Goal: Navigation & Orientation: Understand site structure

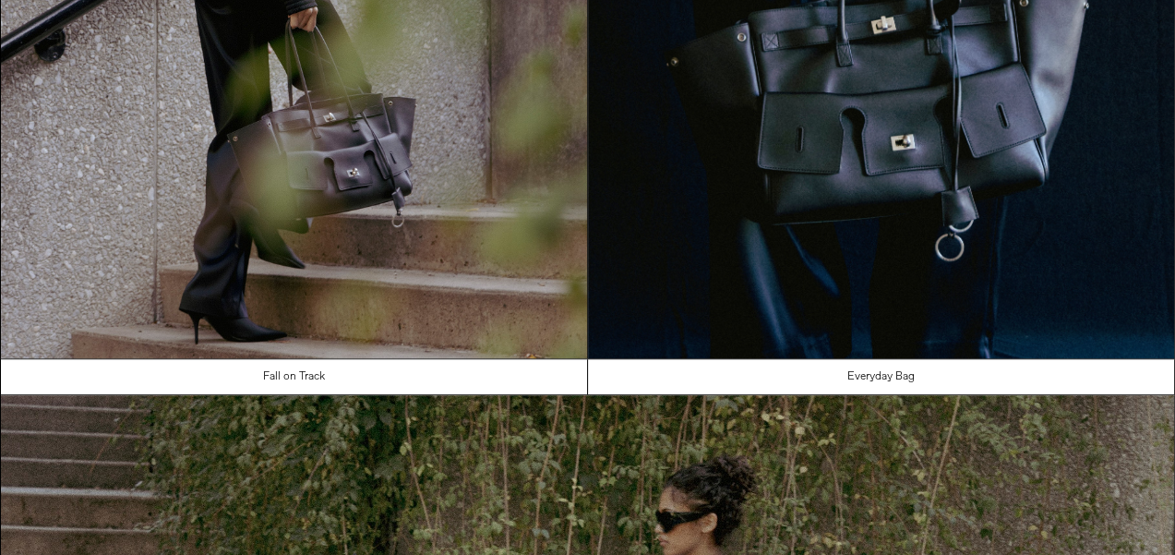
scroll to position [1082, 0]
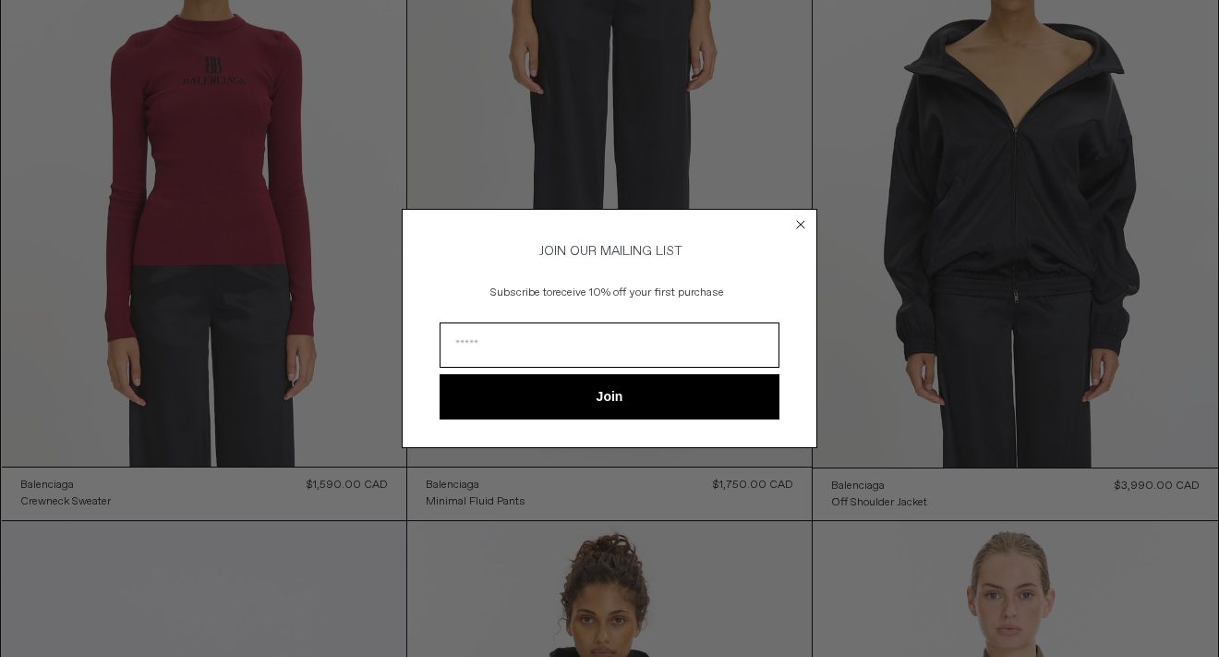
click at [799, 220] on circle "Close dialog" at bounding box center [801, 225] width 18 height 18
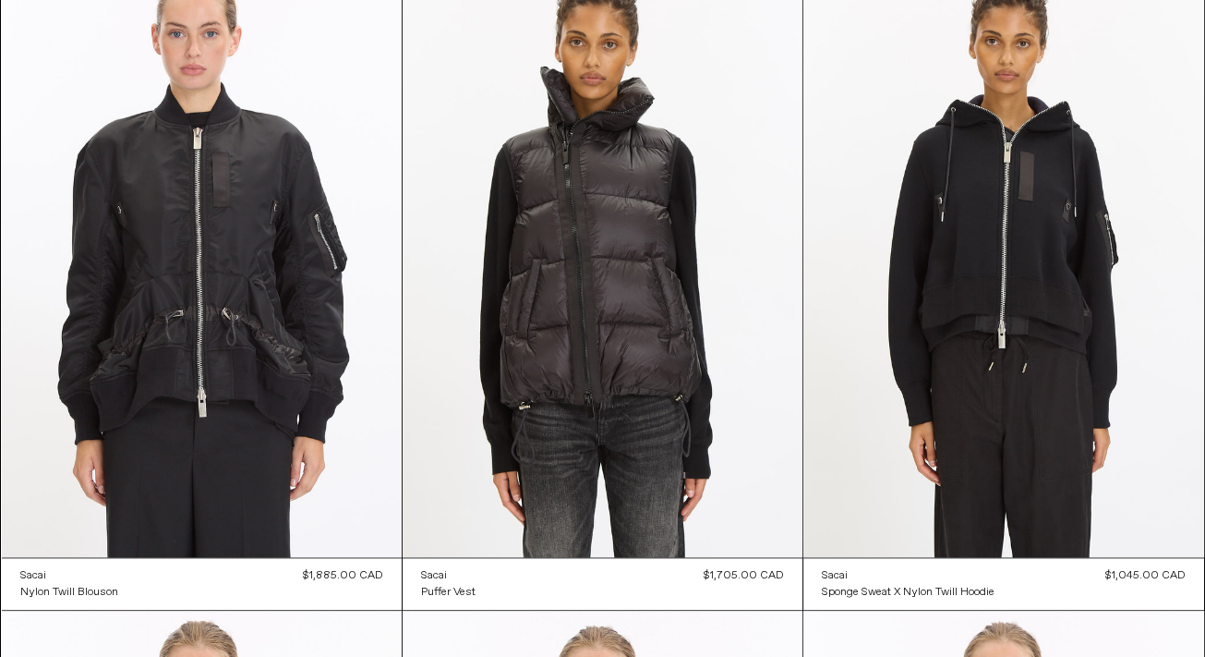
scroll to position [1459, 0]
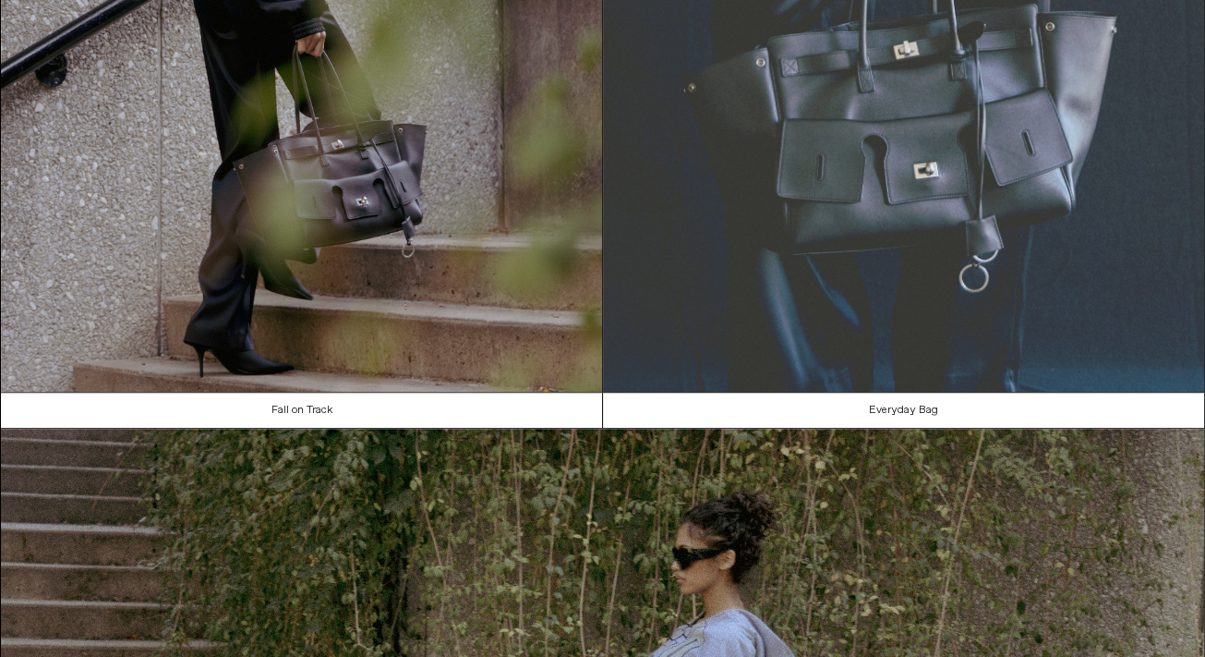
click at [988, 230] on img at bounding box center [903, 12] width 601 height 757
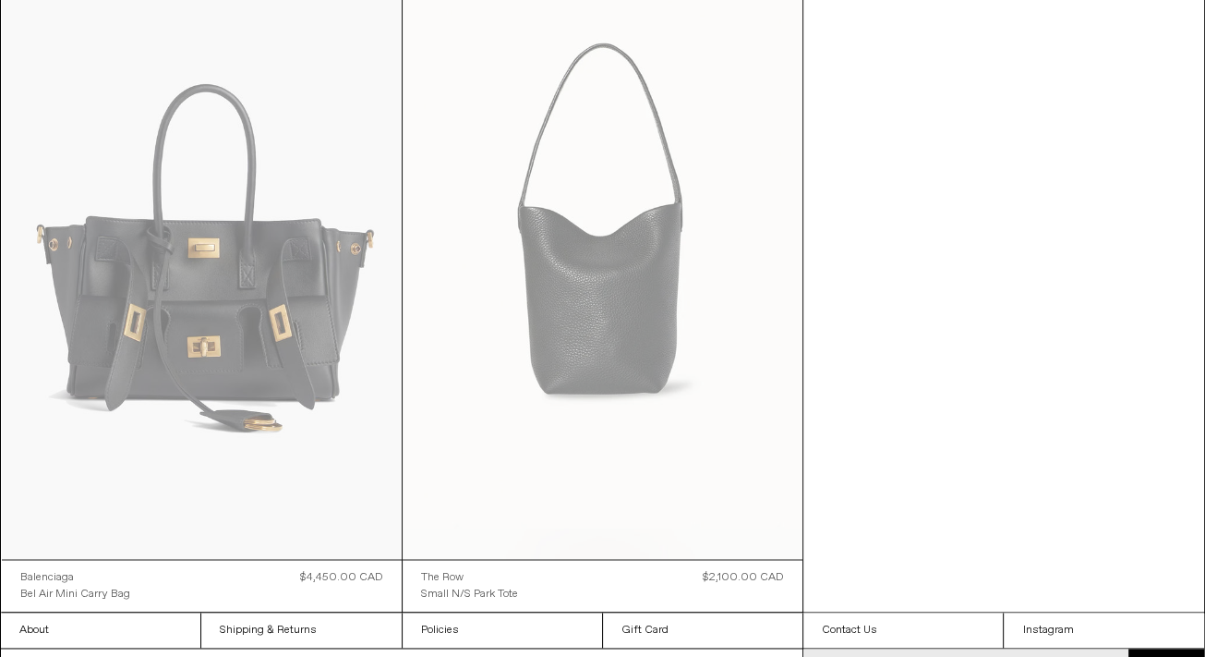
scroll to position [2138, 0]
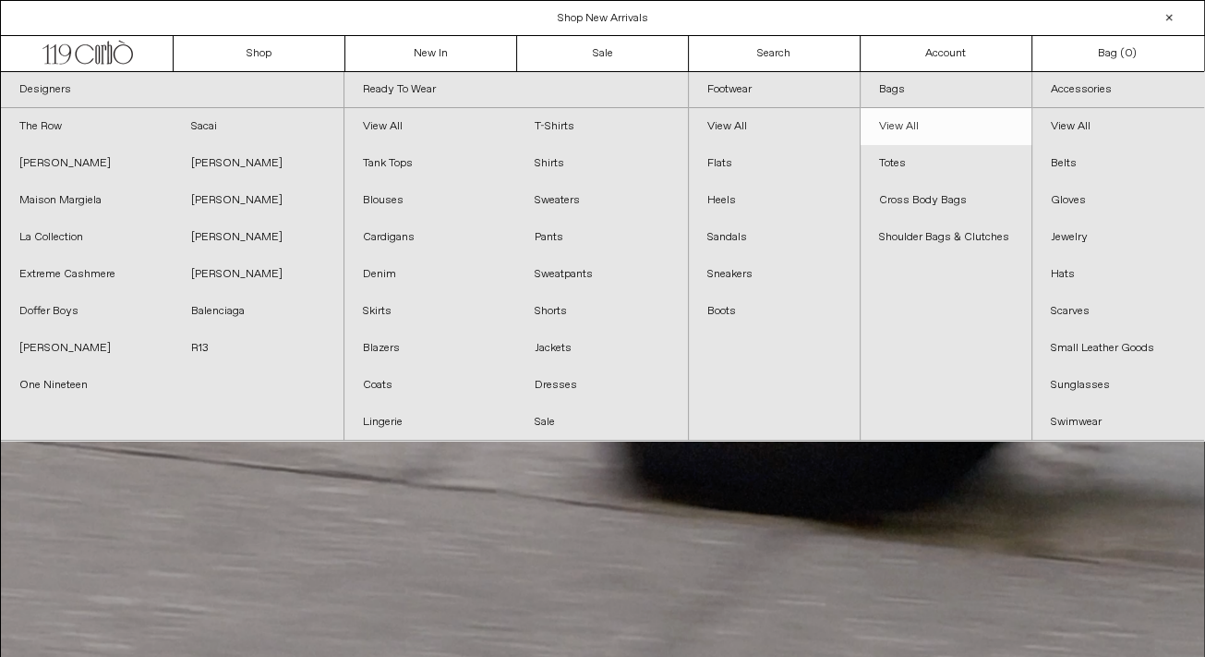
click at [893, 115] on link "View All" at bounding box center [946, 126] width 171 height 37
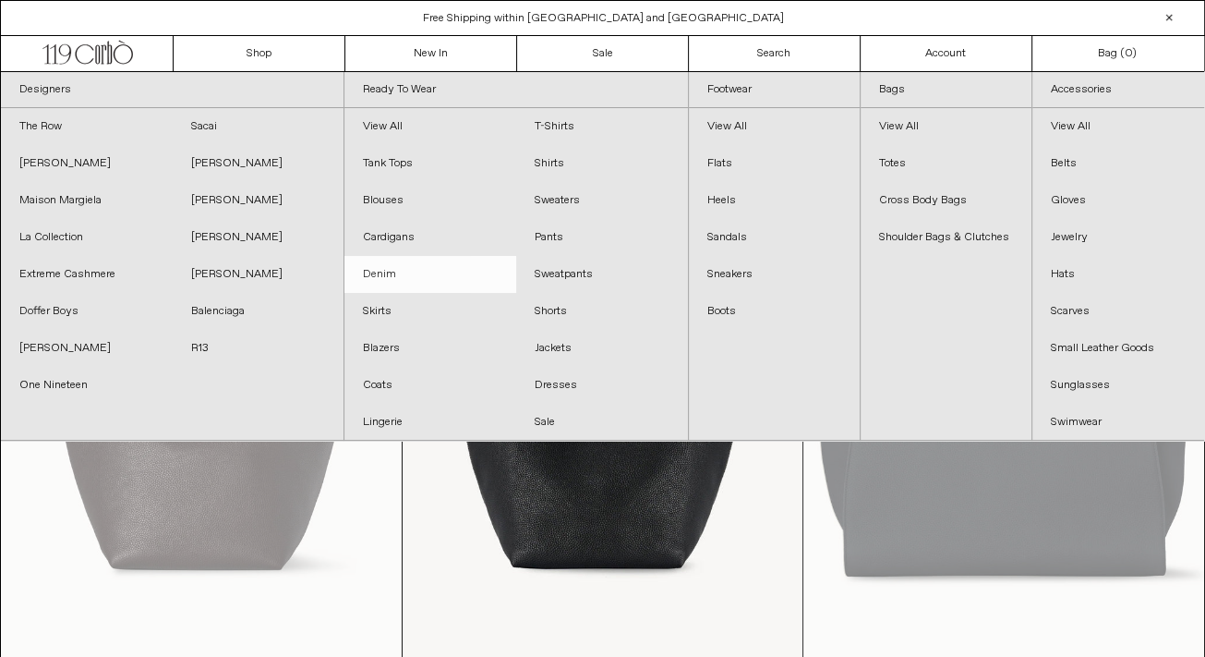
click at [377, 272] on link "Denim" at bounding box center [430, 274] width 172 height 37
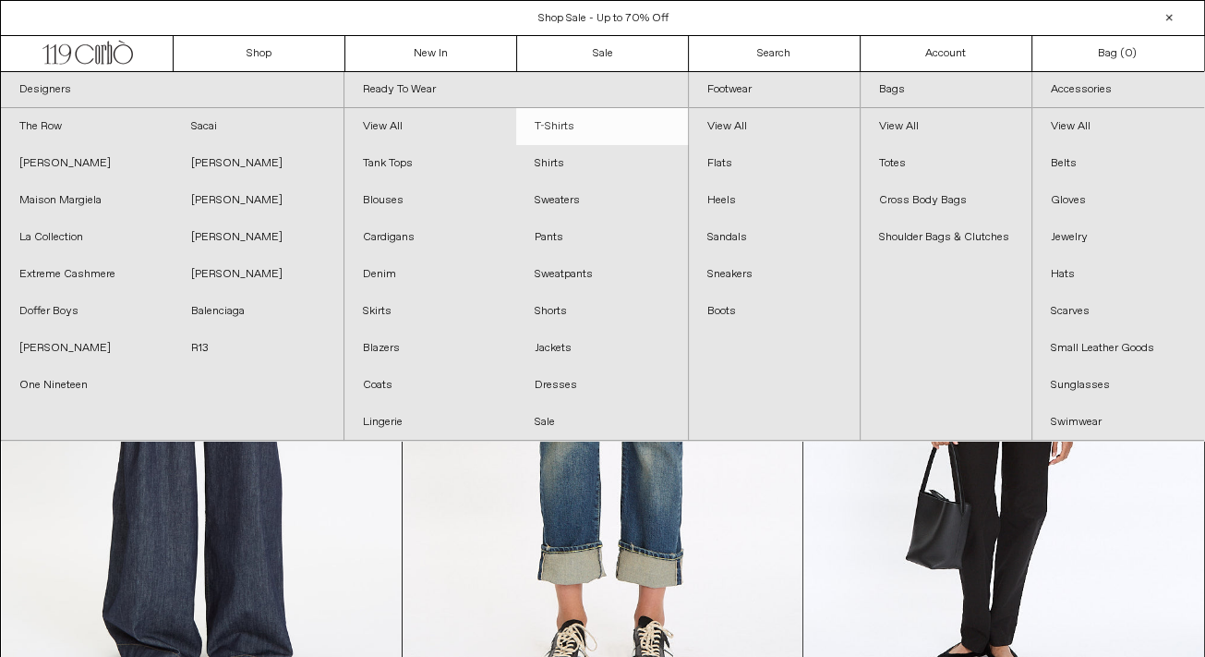
click at [548, 123] on link "T-Shirts" at bounding box center [602, 126] width 172 height 37
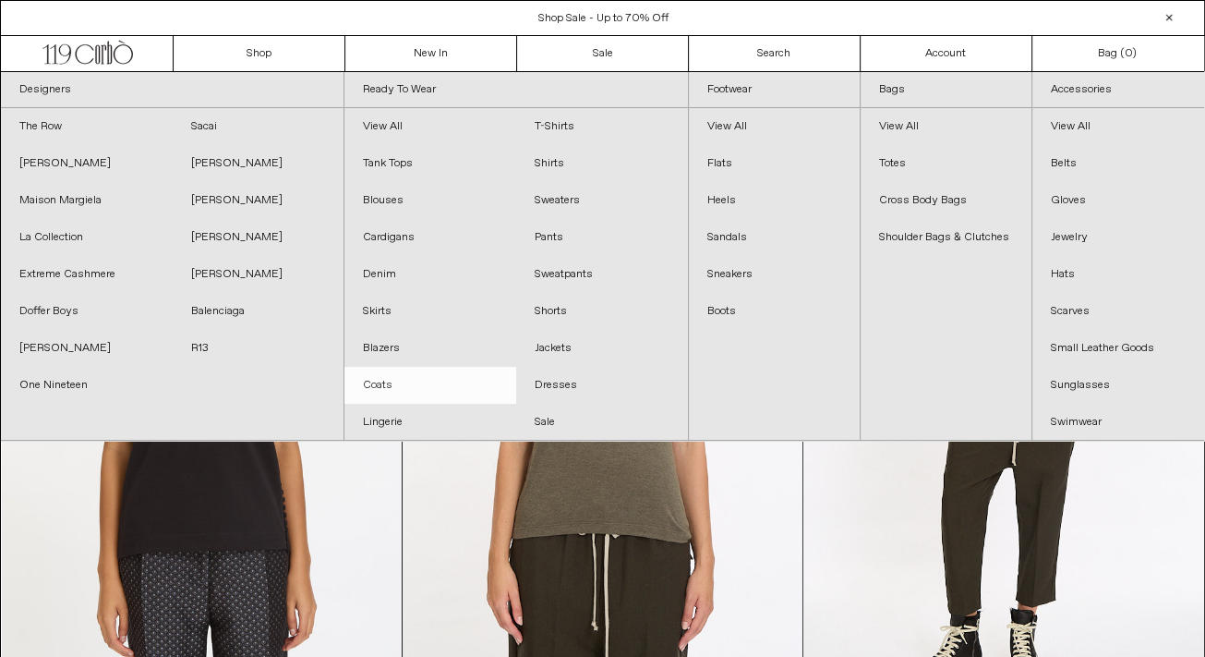
click at [382, 380] on link "Coats" at bounding box center [430, 385] width 172 height 37
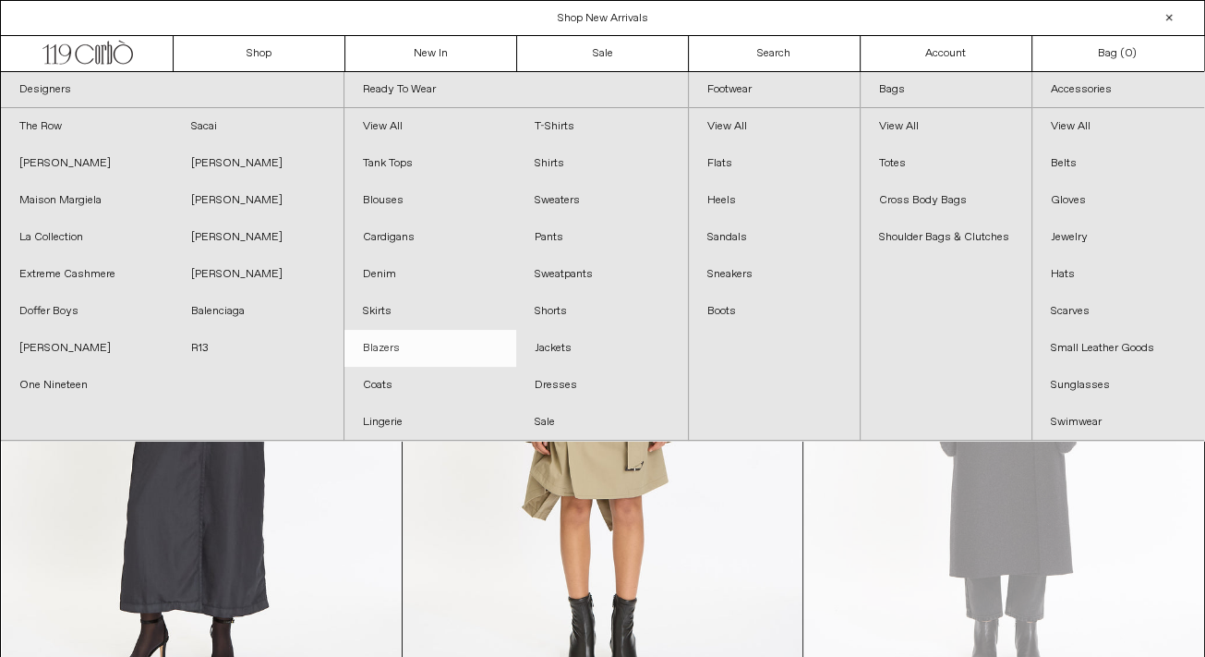
click at [390, 352] on link "Blazers" at bounding box center [430, 348] width 172 height 37
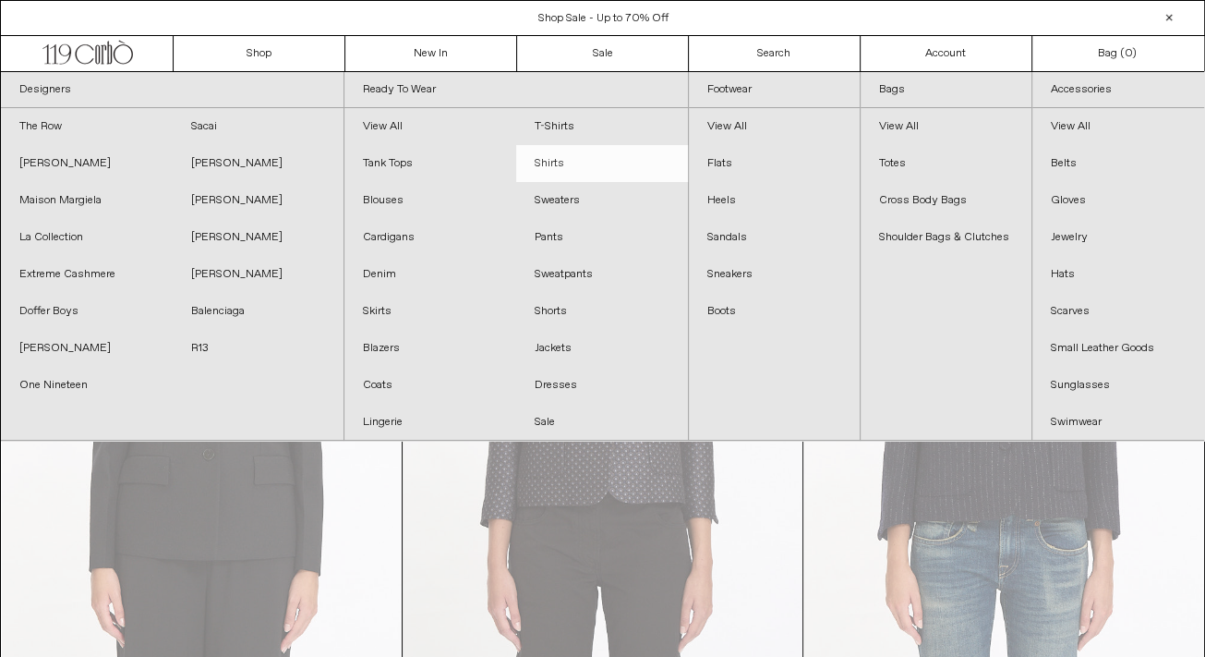
click at [560, 154] on link "Shirts" at bounding box center [602, 163] width 172 height 37
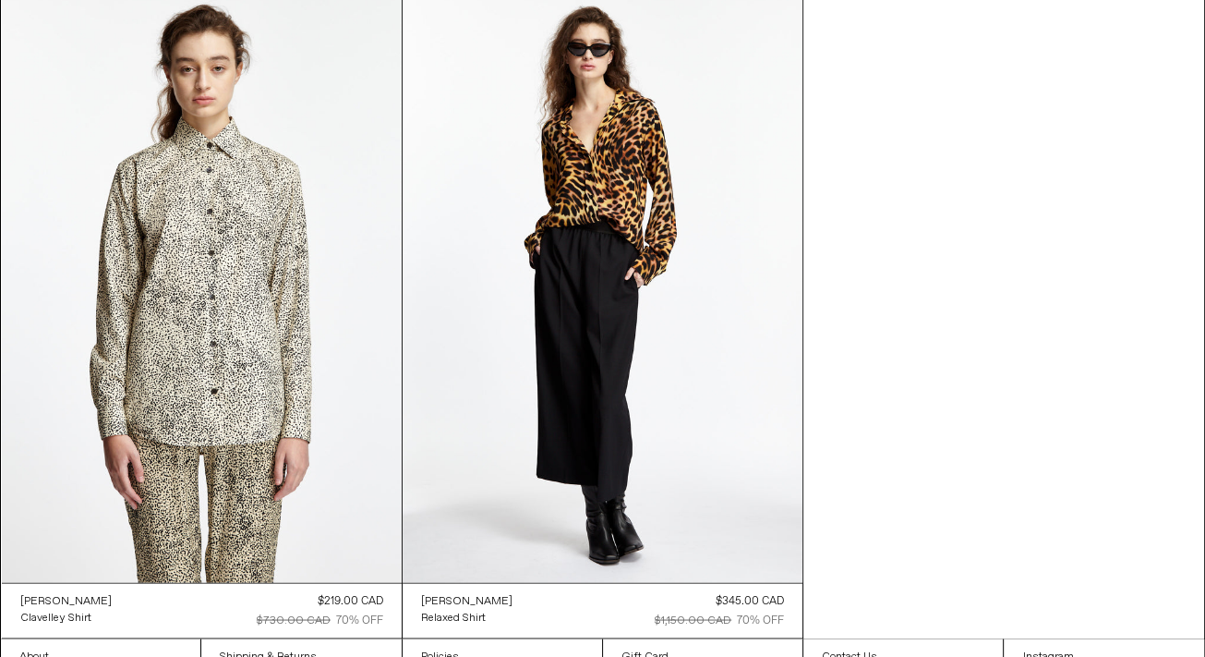
scroll to position [8700, 0]
